Goal: Navigation & Orientation: Find specific page/section

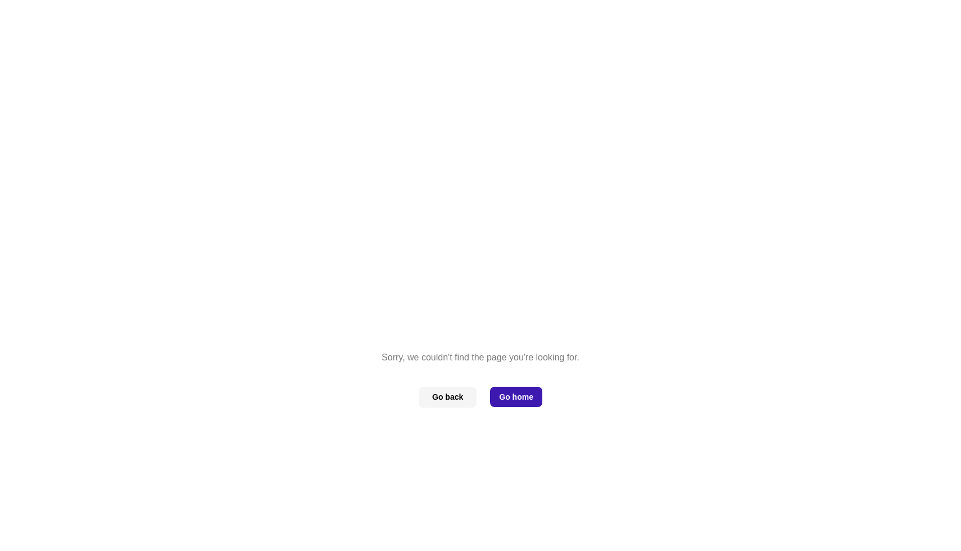
click at [511, 397] on button "Go home" at bounding box center [516, 397] width 52 height 20
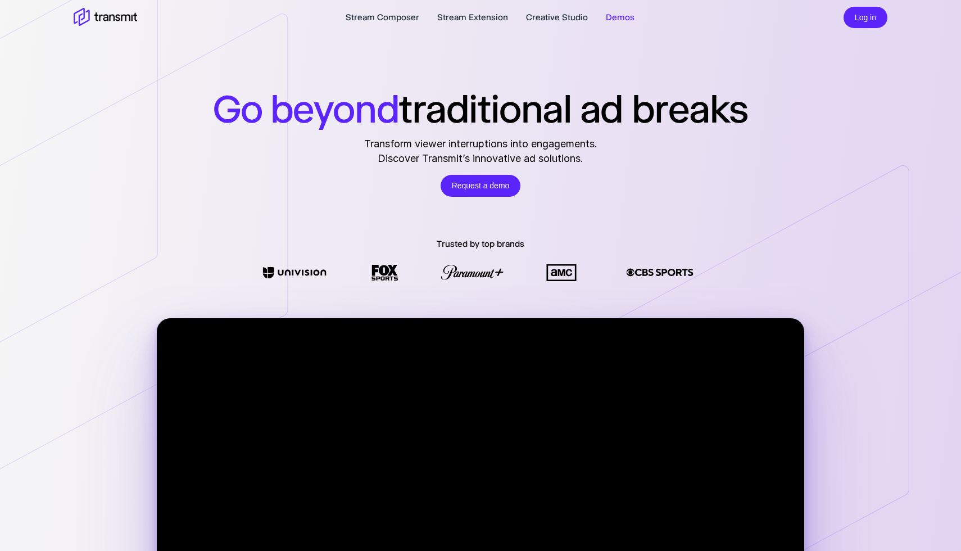
click at [606, 19] on link "Demos" at bounding box center [620, 17] width 29 height 13
